Goal: Transaction & Acquisition: Purchase product/service

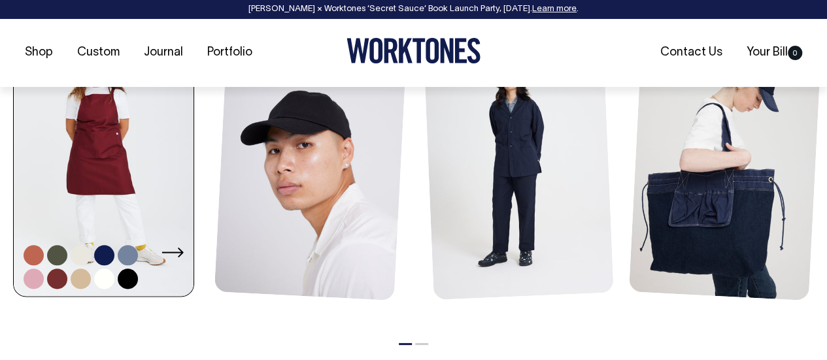
scroll to position [654, 0]
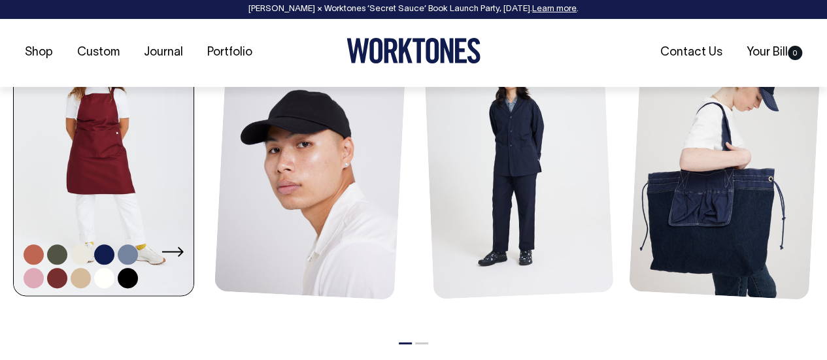
click at [31, 277] on link at bounding box center [34, 278] width 20 height 20
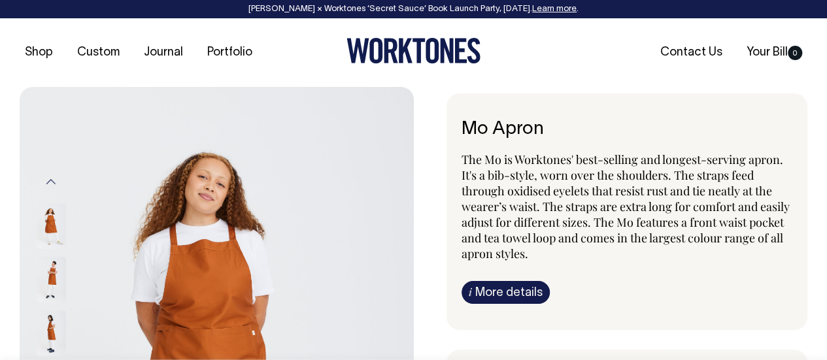
radio input "true"
select select "Pink"
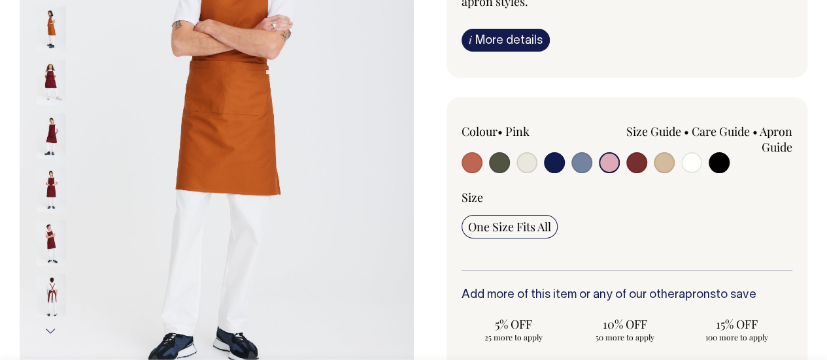
scroll to position [262, 0]
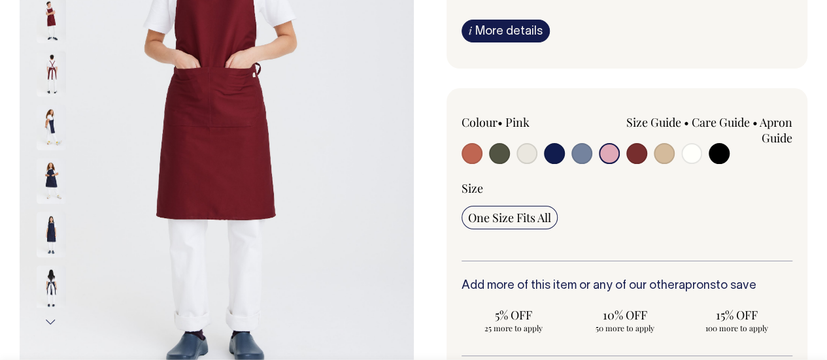
click at [48, 318] on button "Next" at bounding box center [51, 321] width 20 height 29
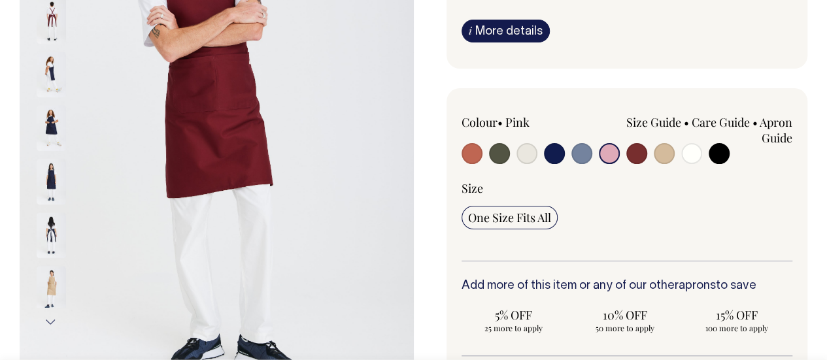
click at [48, 318] on button "Next" at bounding box center [51, 321] width 20 height 29
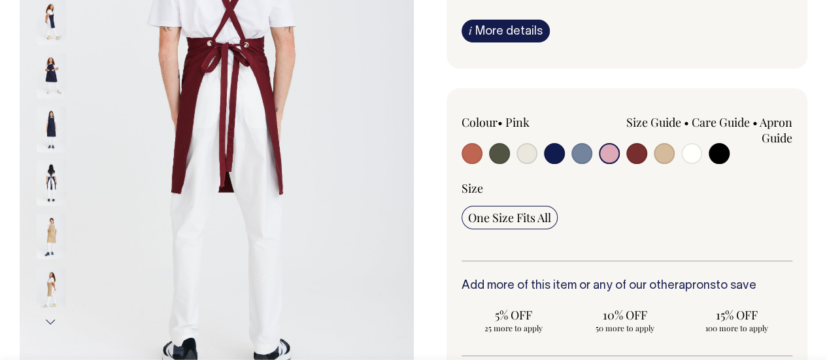
click at [50, 230] on img at bounding box center [51, 236] width 29 height 46
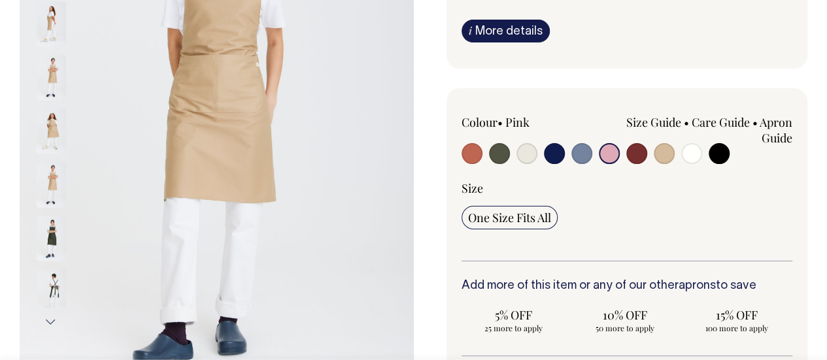
click at [51, 322] on button "Next" at bounding box center [51, 321] width 20 height 29
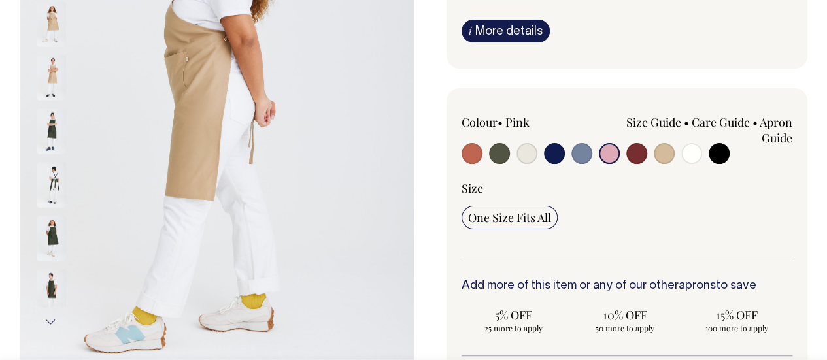
click at [51, 322] on button "Next" at bounding box center [51, 321] width 20 height 29
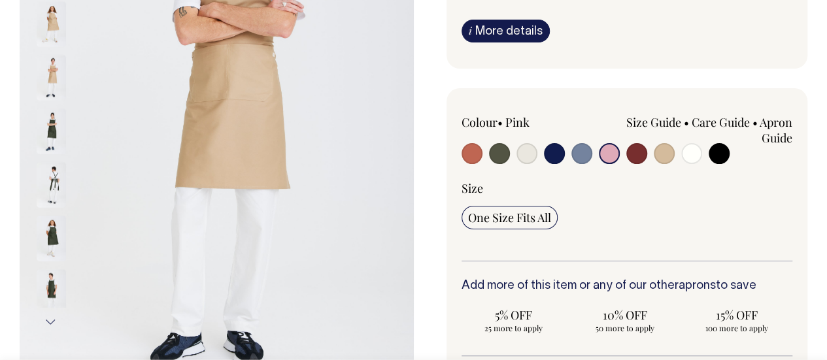
click at [51, 322] on button "Next" at bounding box center [51, 321] width 20 height 29
click at [48, 230] on img at bounding box center [51, 240] width 29 height 46
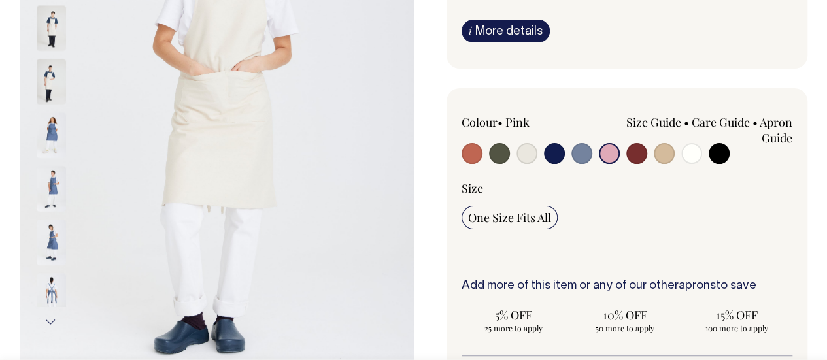
click at [607, 155] on input "radio" at bounding box center [609, 153] width 21 height 21
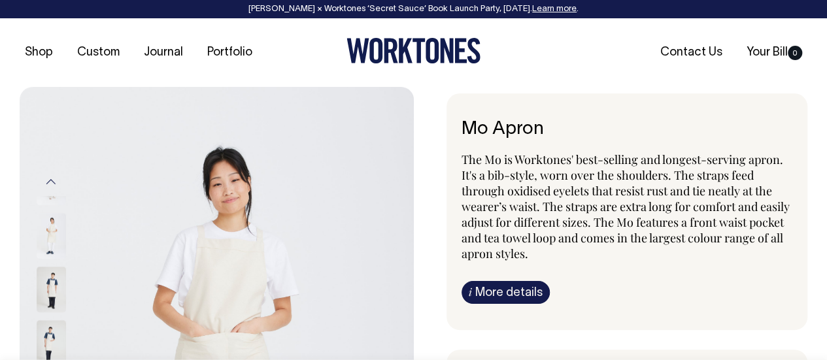
scroll to position [0, 0]
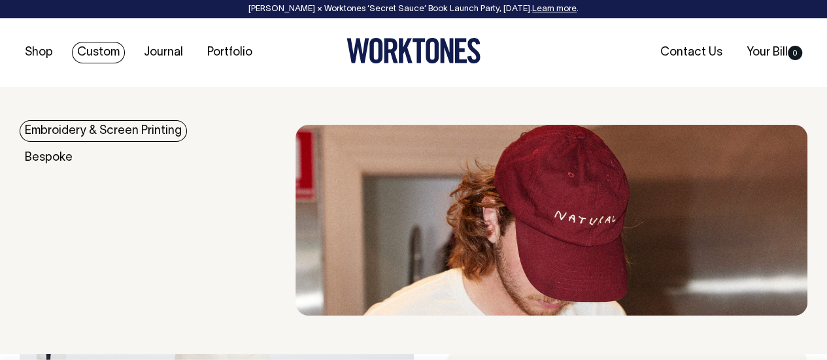
click at [110, 55] on link "Custom" at bounding box center [98, 53] width 53 height 22
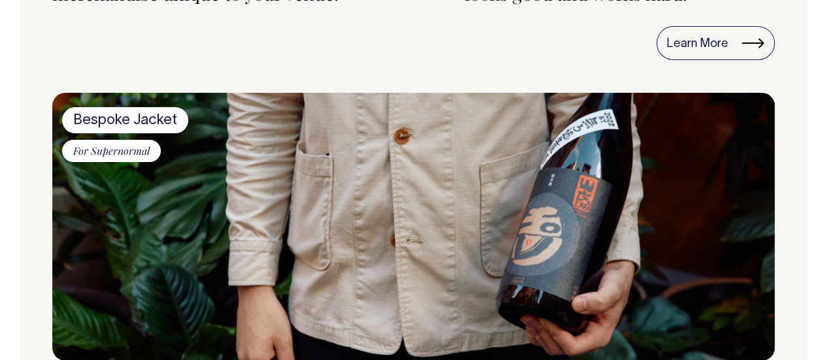
scroll to position [1046, 0]
click at [568, 41] on div "Learn More" at bounding box center [413, 43] width 723 height 34
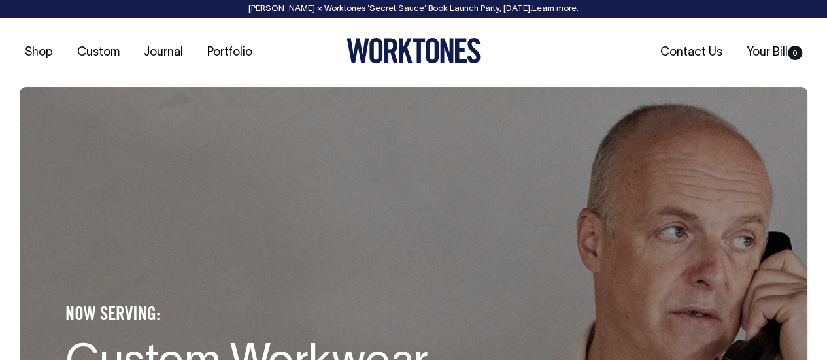
scroll to position [0, 0]
